Goal: Task Accomplishment & Management: Use online tool/utility

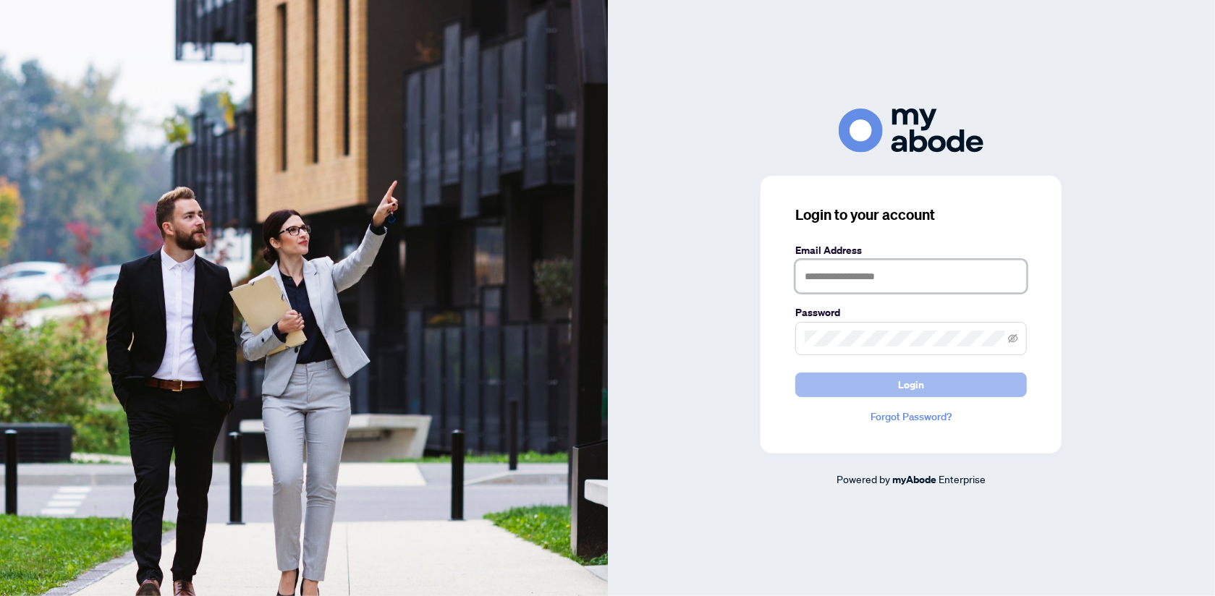
type input "**********"
click at [919, 381] on span "Login" at bounding box center [911, 384] width 26 height 23
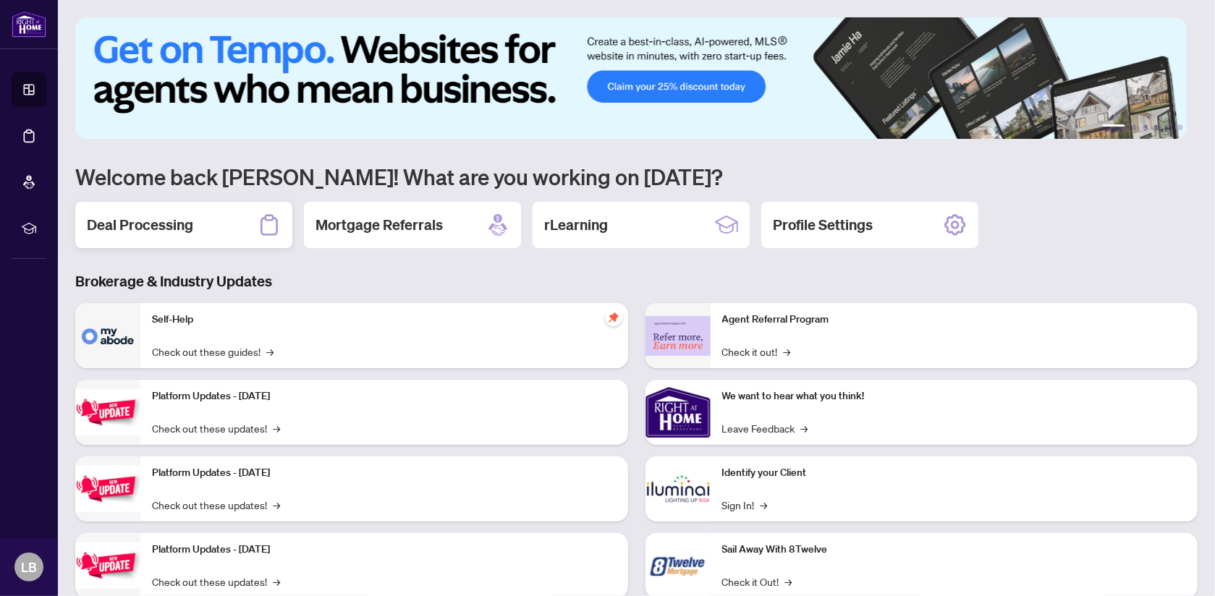
click at [179, 219] on h2 "Deal Processing" at bounding box center [140, 225] width 106 height 20
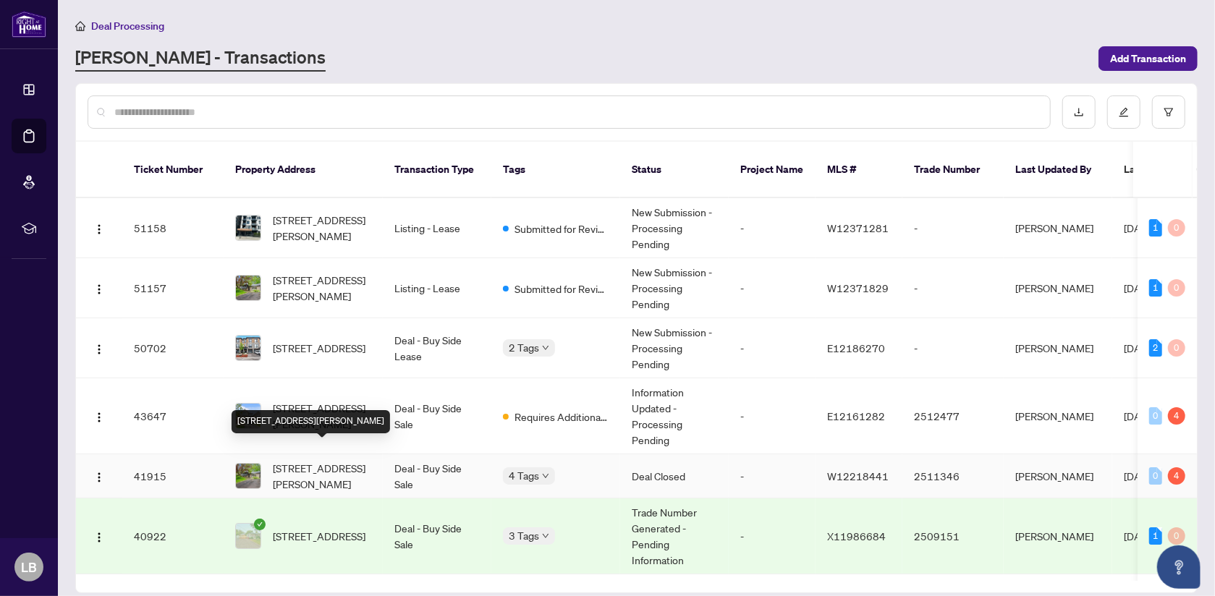
click at [317, 460] on span "[STREET_ADDRESS][PERSON_NAME]" at bounding box center [322, 476] width 98 height 32
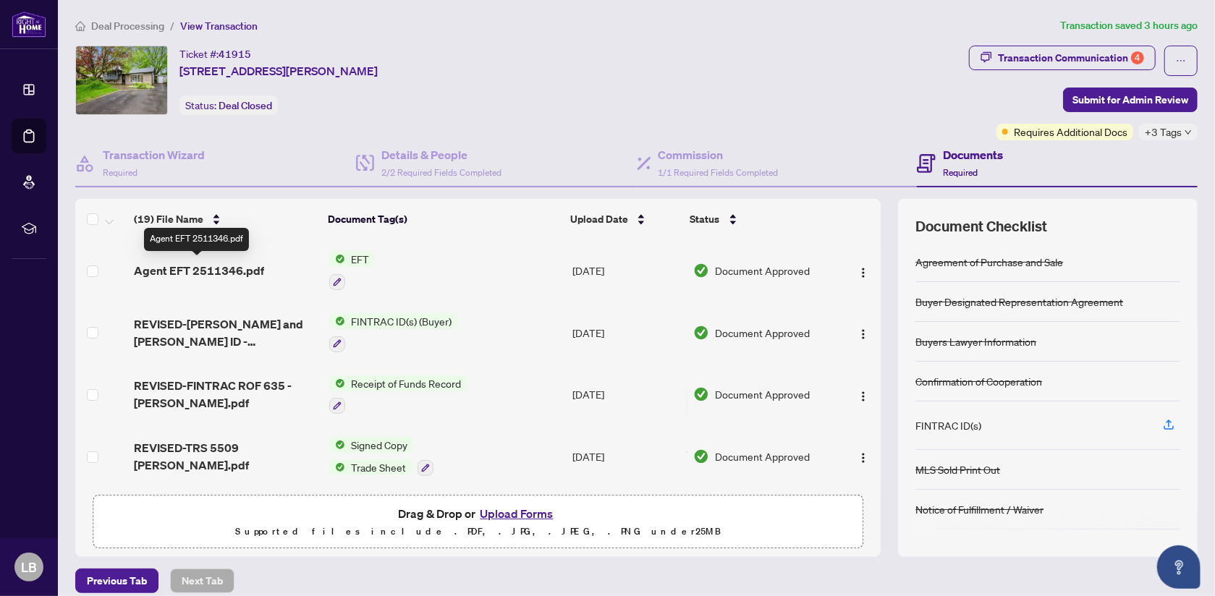
click at [191, 268] on span "Agent EFT 2511346.pdf" at bounding box center [199, 270] width 130 height 17
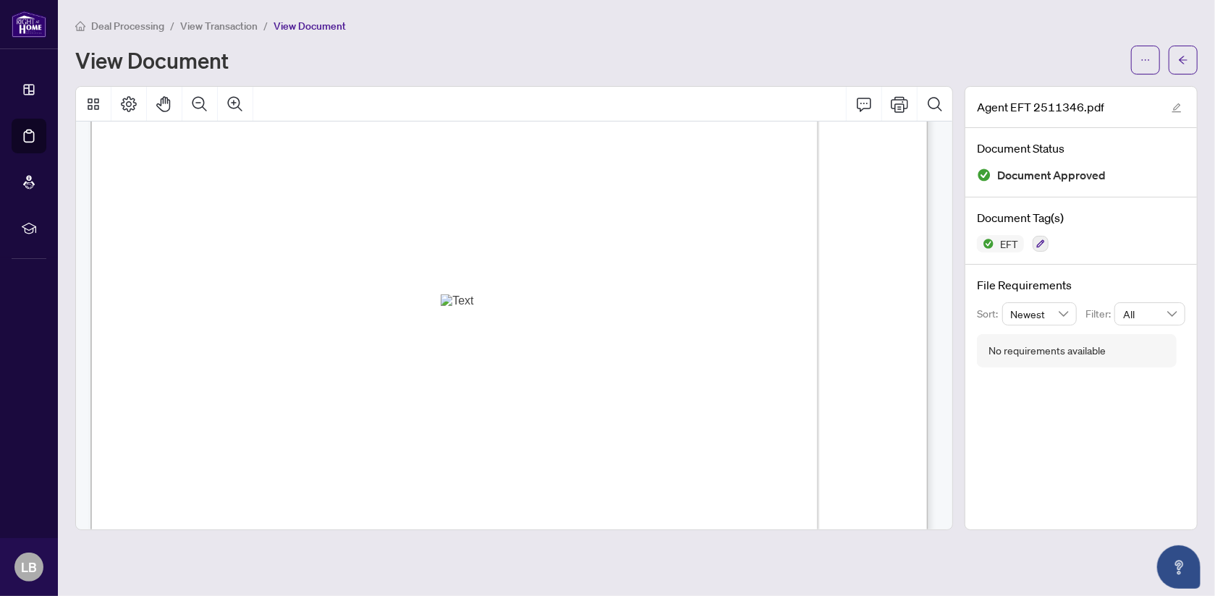
scroll to position [310, 0]
click at [504, 313] on div "Annotation: Text" at bounding box center [509, 306] width 137 height 13
